Goal: Communication & Community: Answer question/provide support

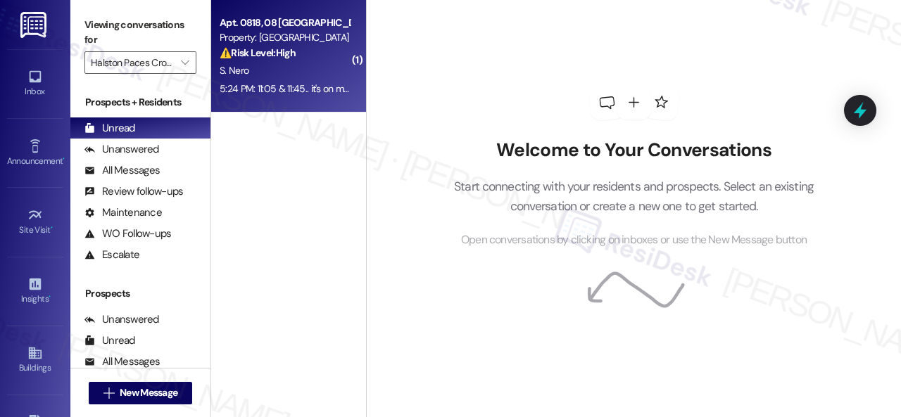
click at [315, 70] on div "S. Nero" at bounding box center [284, 71] width 133 height 18
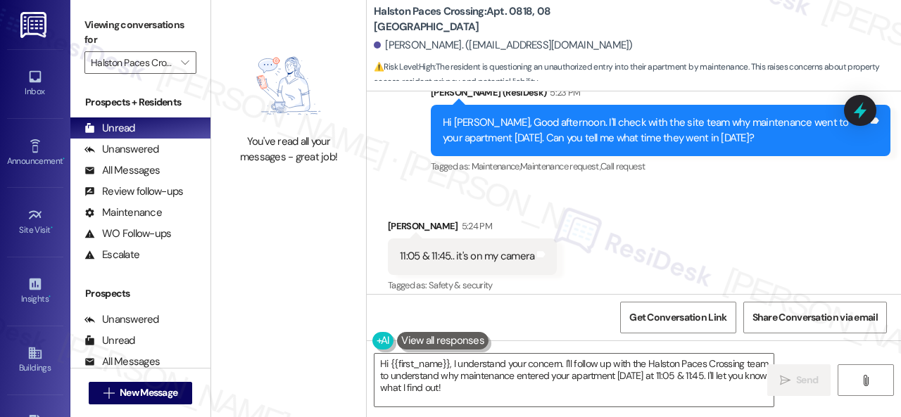
scroll to position [19240, 0]
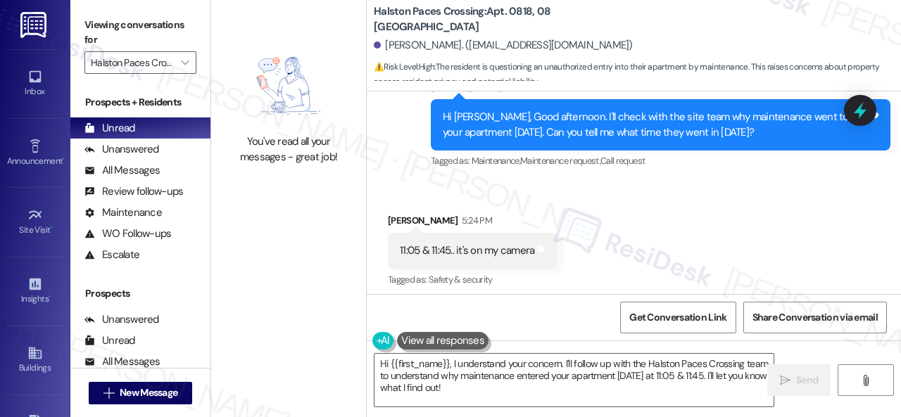
click at [707, 222] on div "Received via SMS [PERSON_NAME] 5:24 PM 11:05 & 11:45.. it's on my camera Tags a…" at bounding box center [634, 241] width 534 height 119
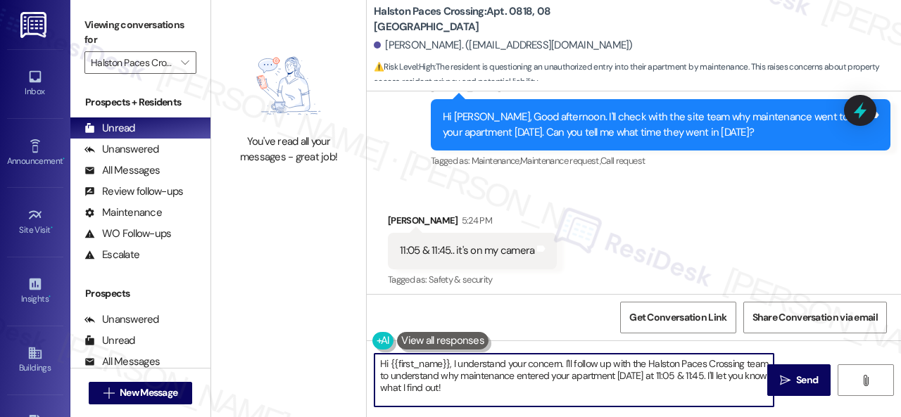
drag, startPoint x: 478, startPoint y: 389, endPoint x: 324, endPoint y: 346, distance: 160.2
click at [324, 346] on div "You've read all your messages - great job! [GEOGRAPHIC_DATA]: Apt. 0818, 08 Hal…" at bounding box center [556, 208] width 690 height 417
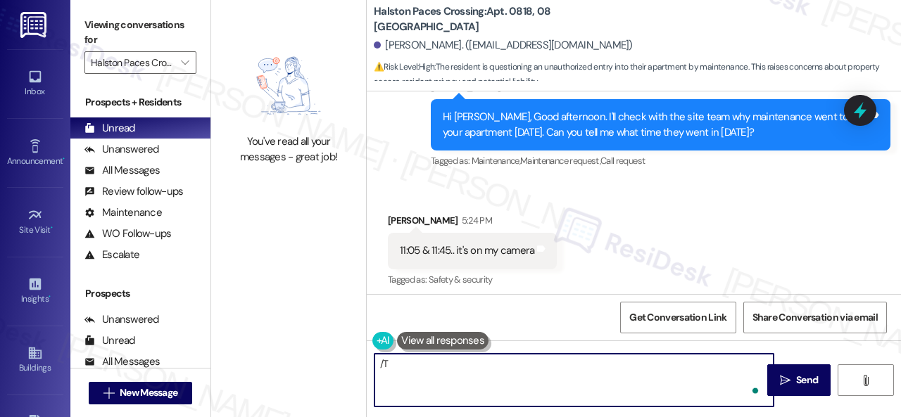
type textarea "/"
paste textarea "and get back to you as soon as I receive a response. I appreciate your patience."
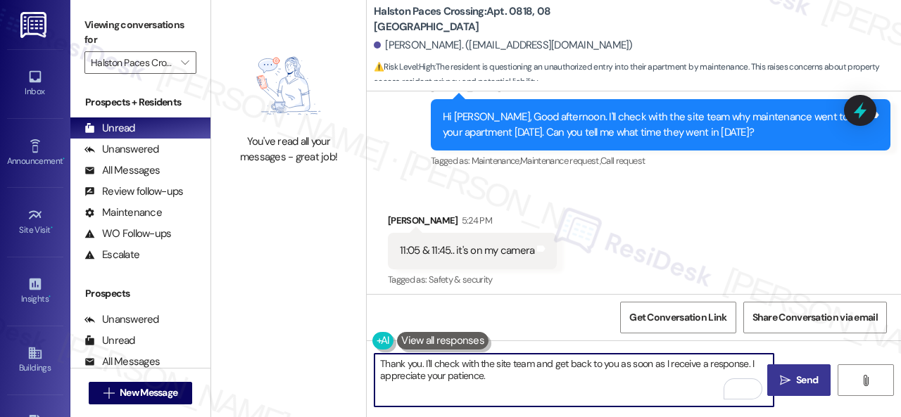
type textarea "Thank you. I'll check with the site team and get back to you as soon as I recei…"
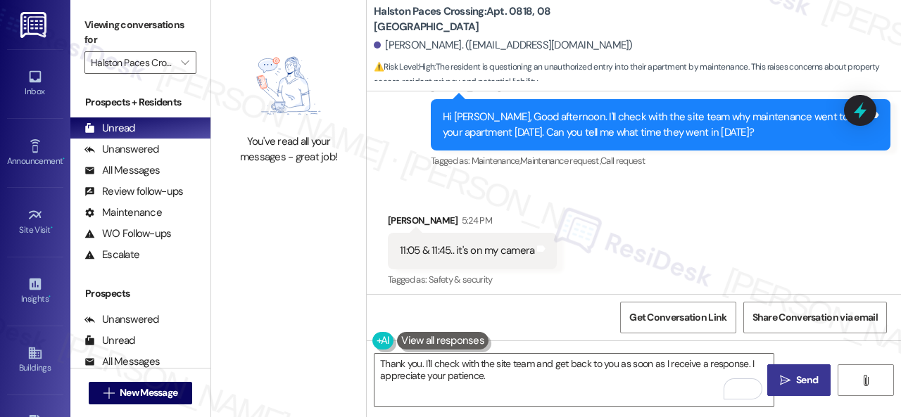
click at [792, 389] on button " Send" at bounding box center [798, 381] width 63 height 32
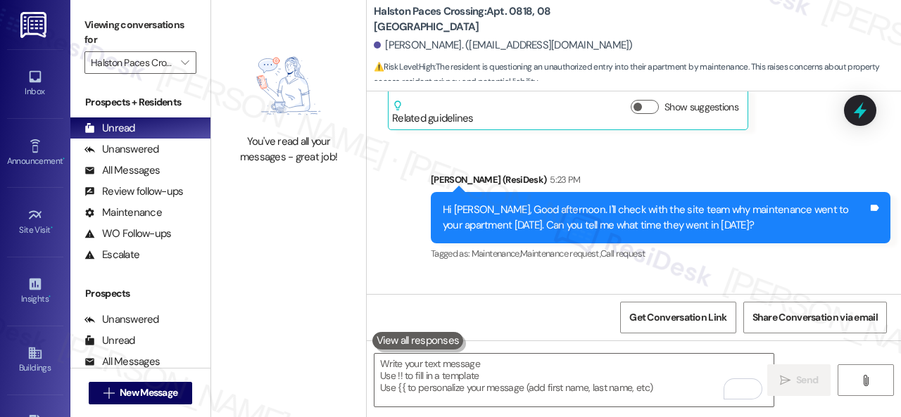
scroll to position [19169, 0]
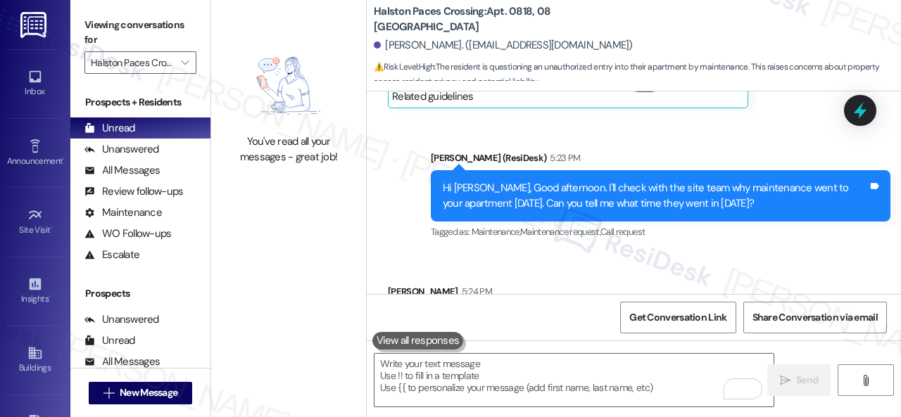
click at [532, 257] on div "Received via SMS [PERSON_NAME] 5:24 PM 11:05 & 11:45.. it's on my camera Tags a…" at bounding box center [634, 312] width 534 height 119
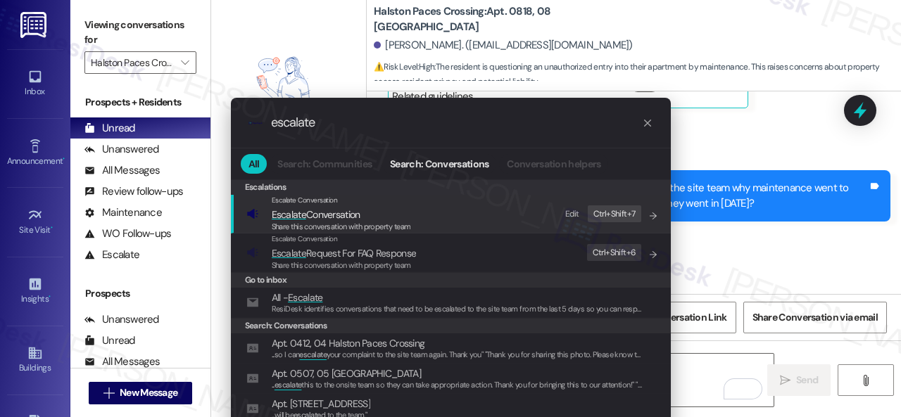
type input "escalate"
click at [572, 214] on div "Edit" at bounding box center [572, 214] width 14 height 15
click at [650, 217] on icon "List of options" at bounding box center [653, 216] width 10 height 10
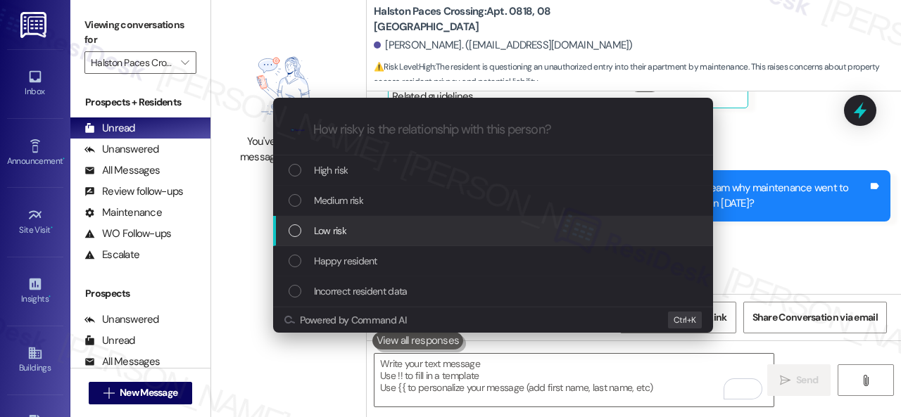
click at [308, 230] on div "Low risk" at bounding box center [495, 230] width 412 height 15
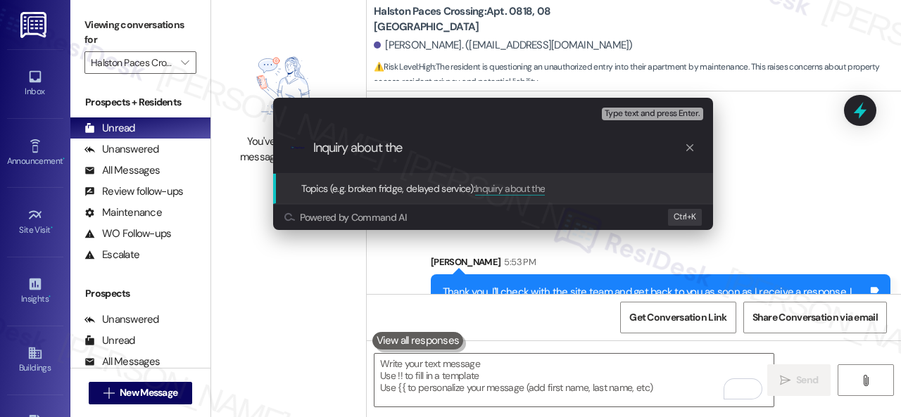
scroll to position [19451, 0]
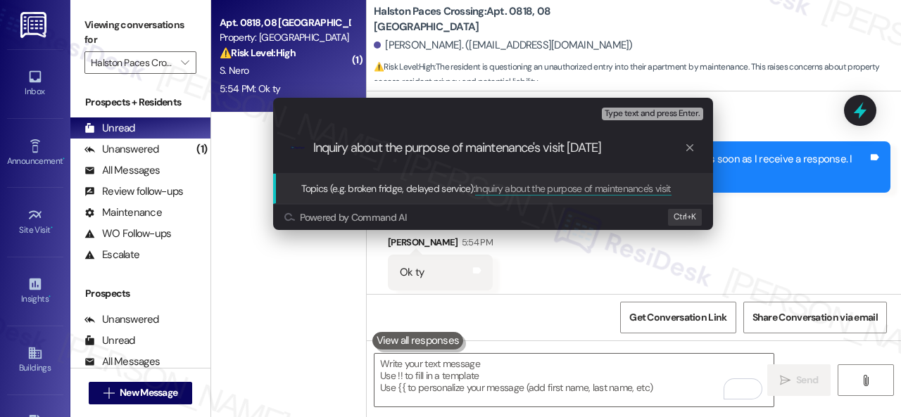
type input "Inquiry about the purpose of maintenance's visit [DATE]?"
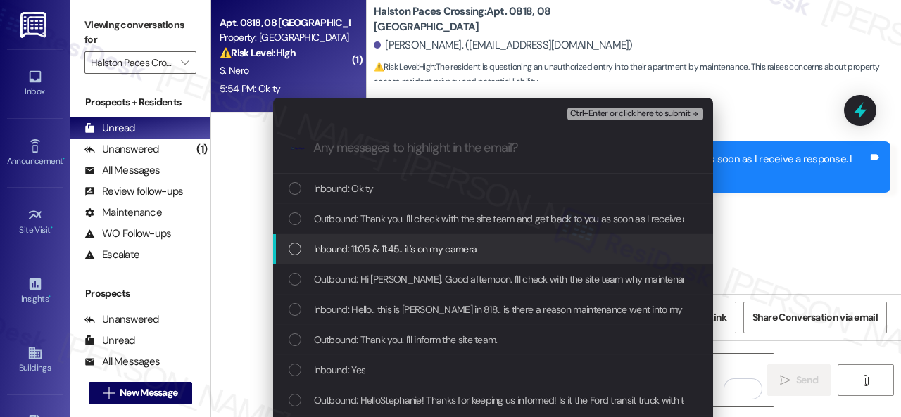
click at [344, 242] on span "Inbound: 11:05 & 11:45.. it's on my camera" at bounding box center [395, 248] width 163 height 15
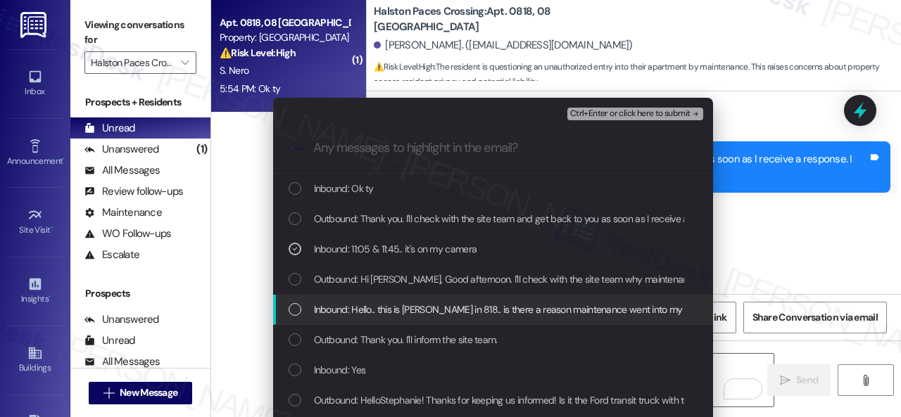
click at [339, 308] on span "Inbound: Hello.. this is [PERSON_NAME] in 818.. is there a reason maintenance w…" at bounding box center [575, 309] width 522 height 15
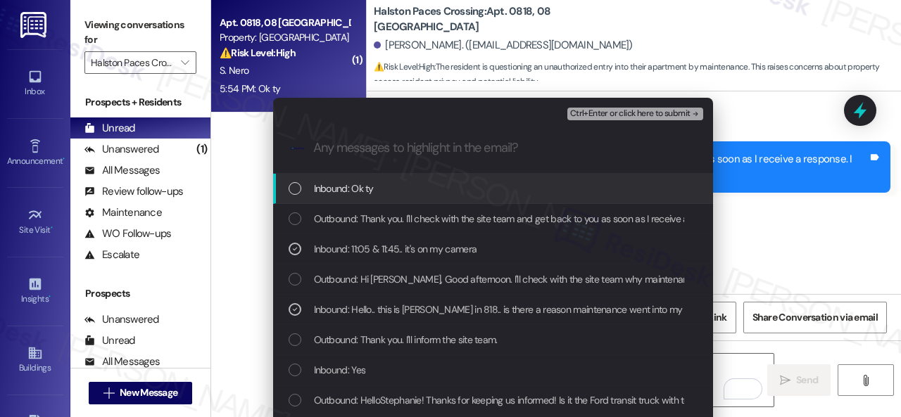
click at [591, 112] on span "Ctrl+Enter or click here to submit" at bounding box center [630, 114] width 120 height 10
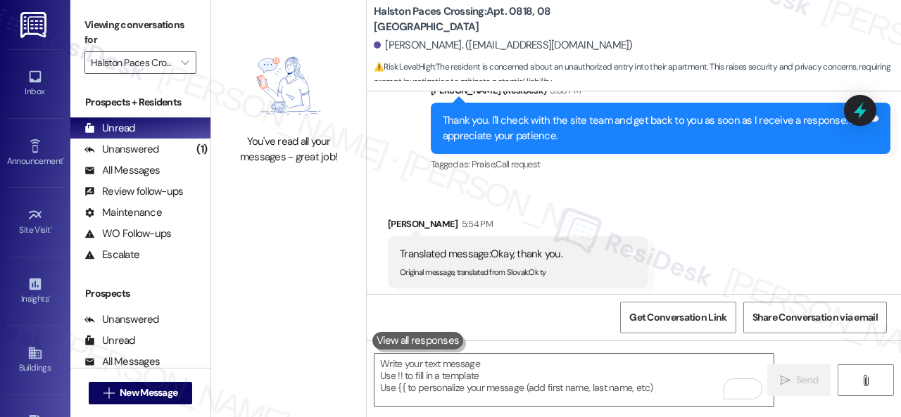
scroll to position [19509, 0]
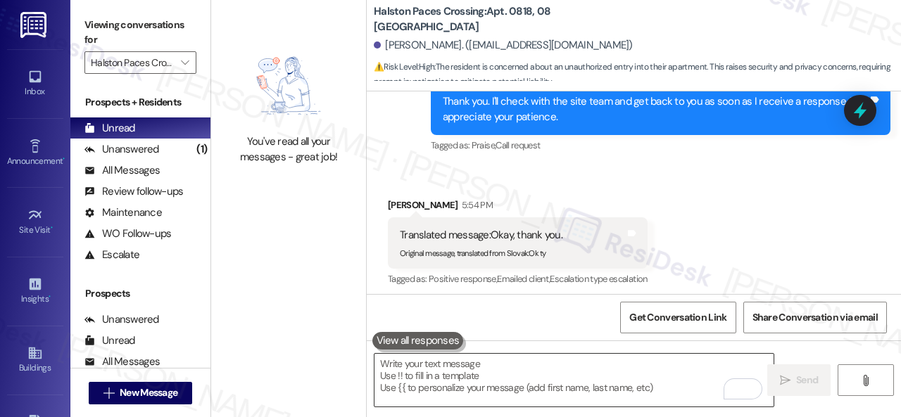
click at [474, 380] on textarea "To enrich screen reader interactions, please activate Accessibility in Grammarl…" at bounding box center [574, 380] width 399 height 53
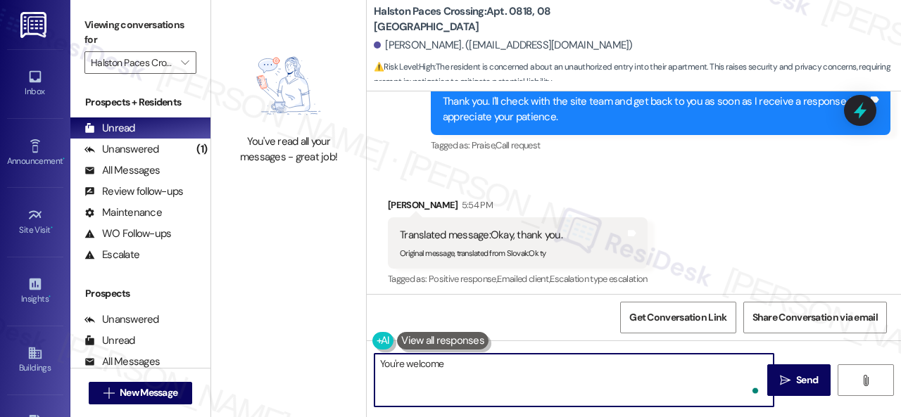
type textarea "You're welcome!"
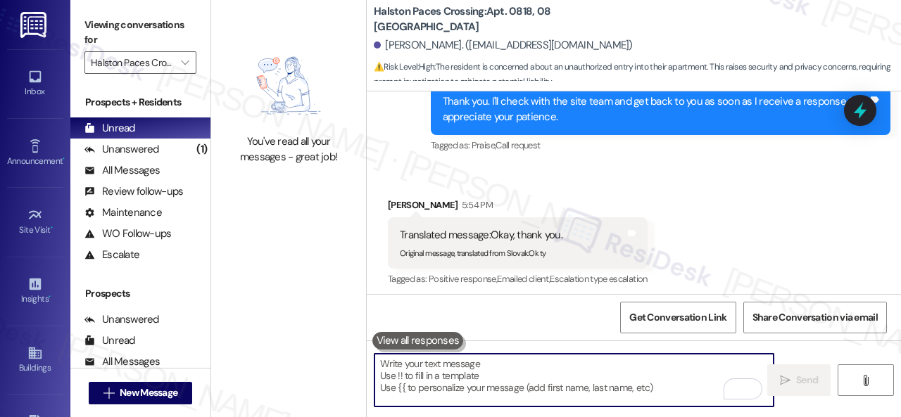
scroll to position [19508, 0]
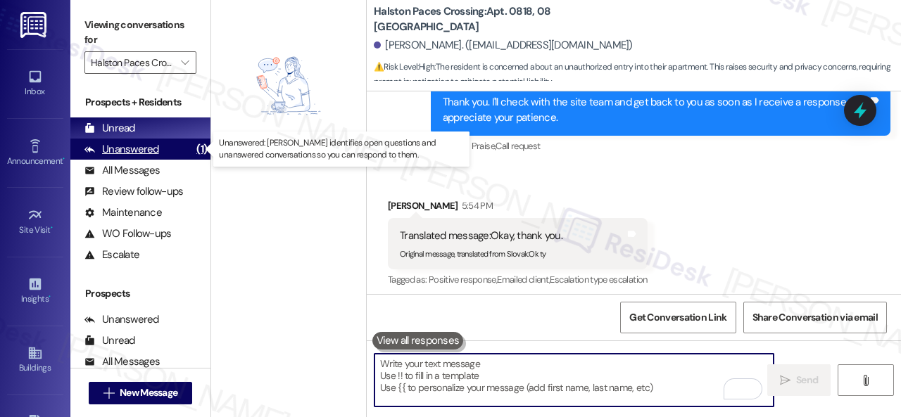
click at [131, 149] on div "Unanswered" at bounding box center [121, 149] width 75 height 15
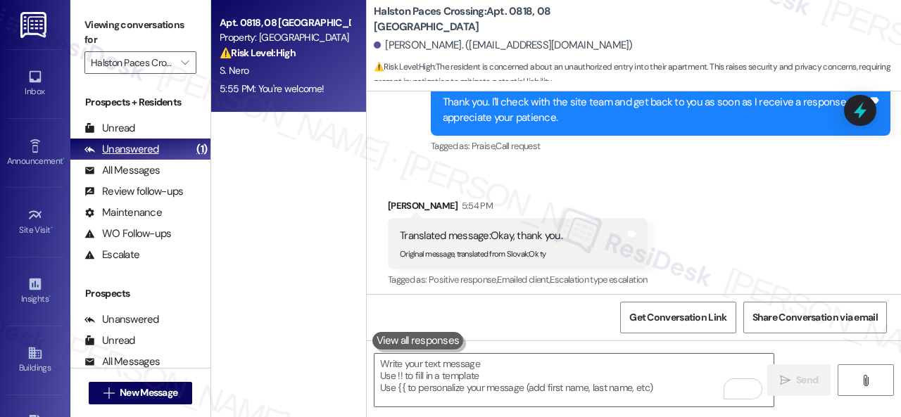
click at [158, 145] on div "Unanswered (1)" at bounding box center [140, 149] width 140 height 21
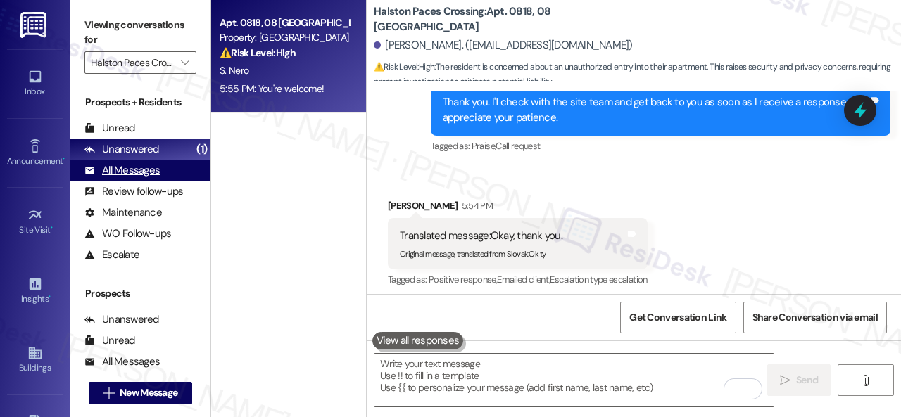
click at [124, 168] on div "All Messages" at bounding box center [121, 170] width 75 height 15
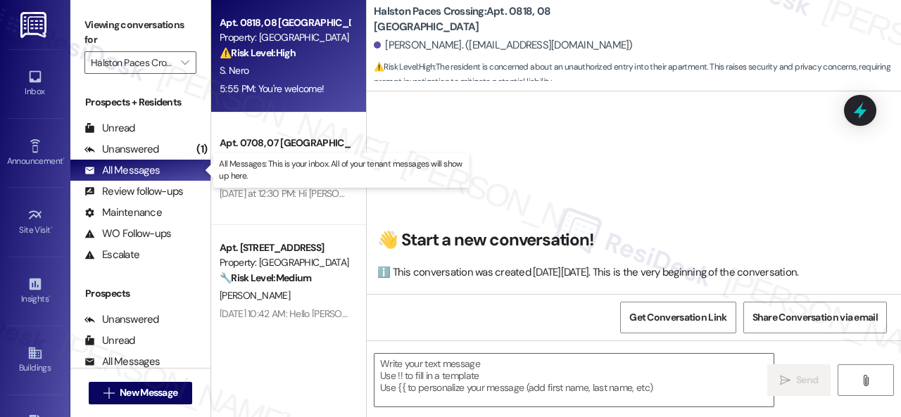
click at [282, 83] on div "5:55 PM: You're welcome! 5:55 PM: You're welcome!" at bounding box center [272, 88] width 104 height 13
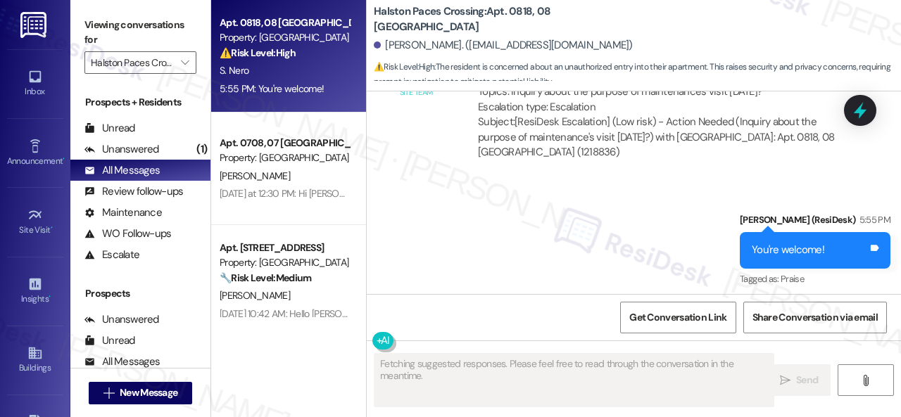
type textarea "Fetching suggested responses. Please feel free to read through the conversation…"
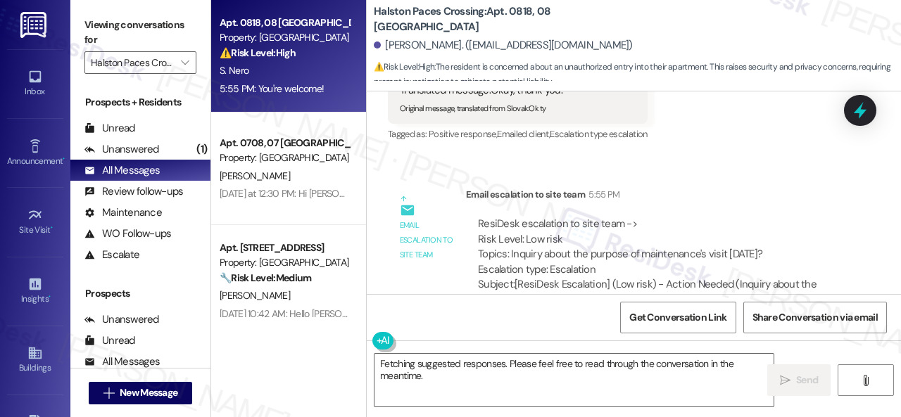
scroll to position [19675, 0]
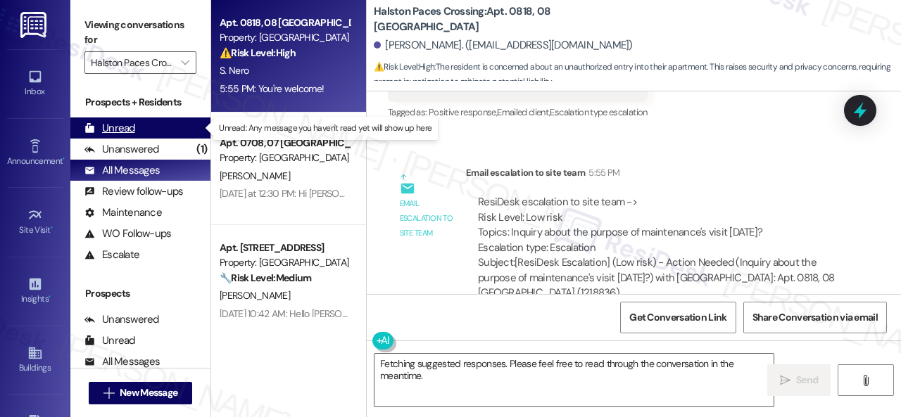
click at [128, 134] on div "Unread" at bounding box center [109, 128] width 51 height 15
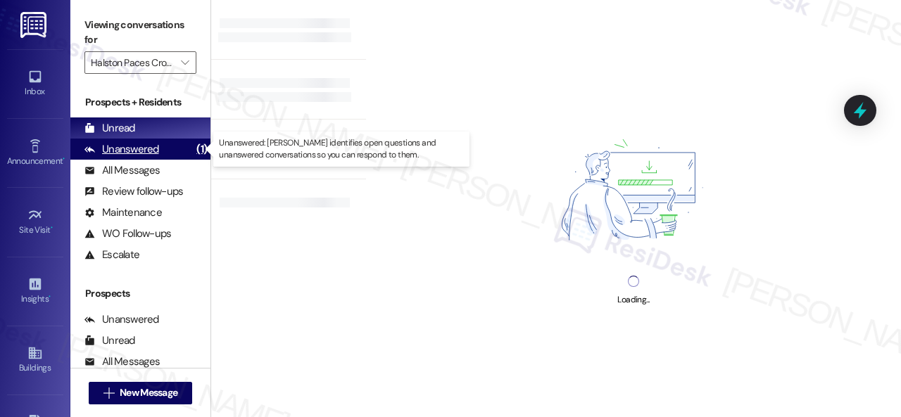
click at [146, 154] on div "Unanswered" at bounding box center [121, 149] width 75 height 15
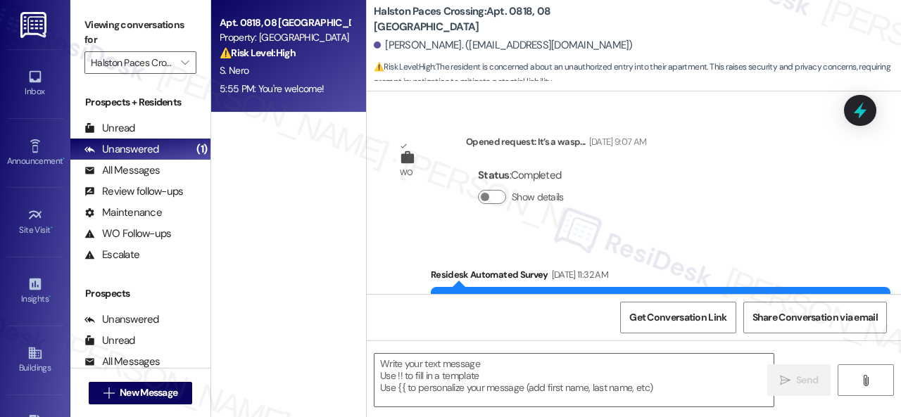
type textarea "Fetching suggested responses. Please feel free to read through the conversation…"
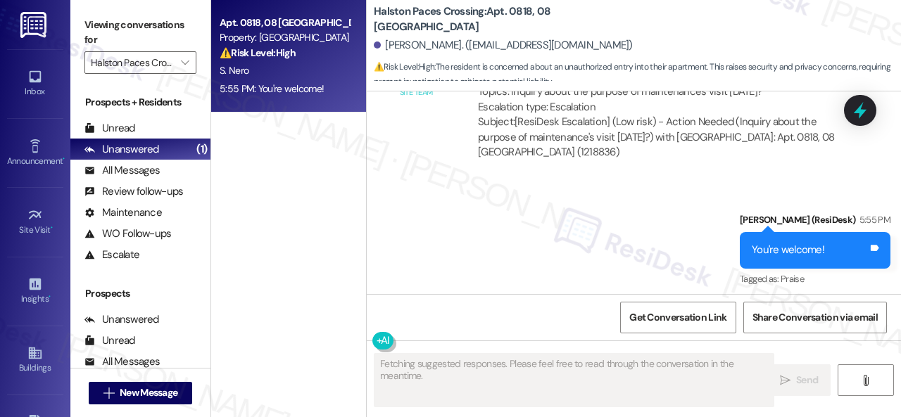
scroll to position [4, 0]
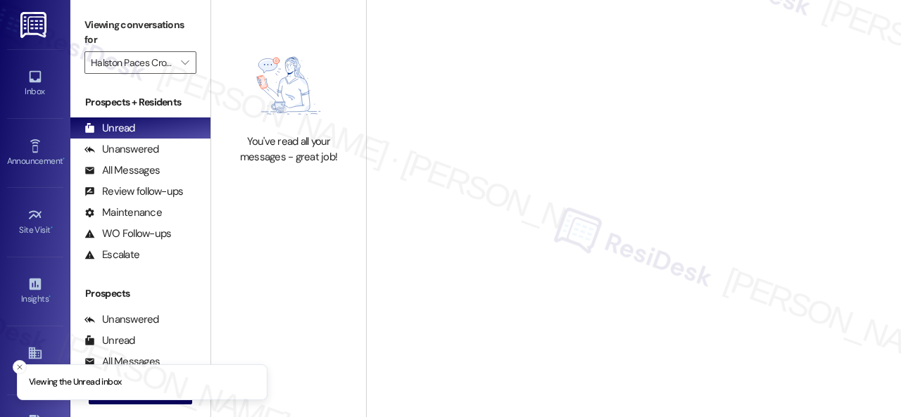
type input "Halston Paces Crossing"
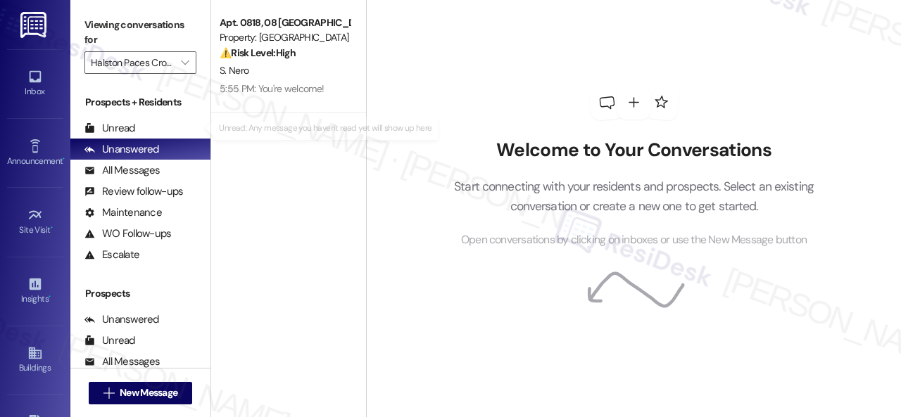
click at [113, 126] on div "Unread" at bounding box center [109, 128] width 51 height 15
